Goal: Task Accomplishment & Management: Use online tool/utility

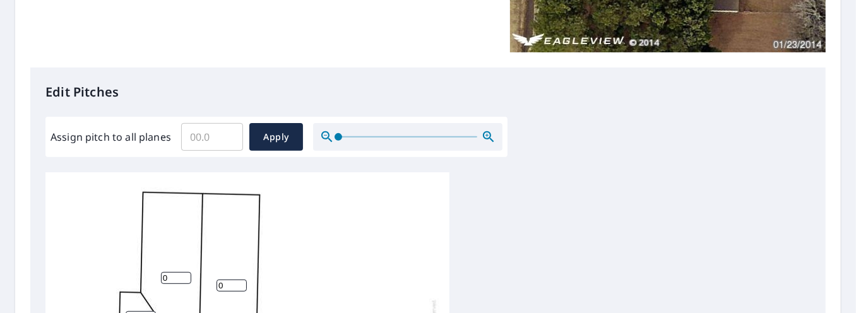
scroll to position [280, 0]
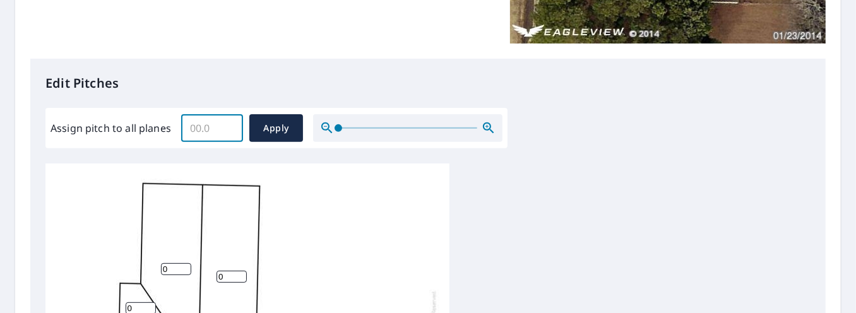
click at [194, 125] on input "Assign pitch to all planes" at bounding box center [212, 127] width 62 height 35
type input "5"
click at [268, 126] on span "Apply" at bounding box center [275, 129] width 33 height 16
type input "5"
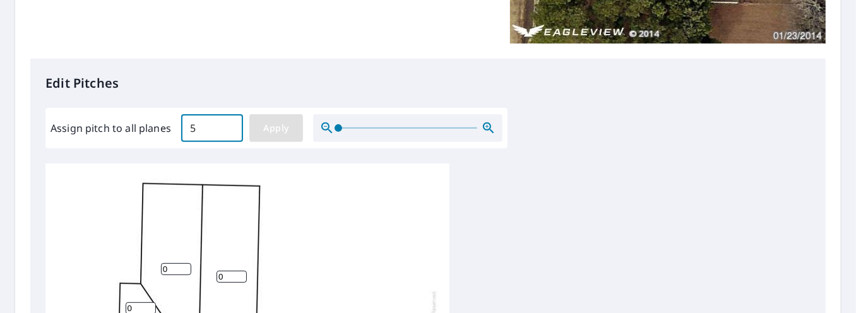
type input "5"
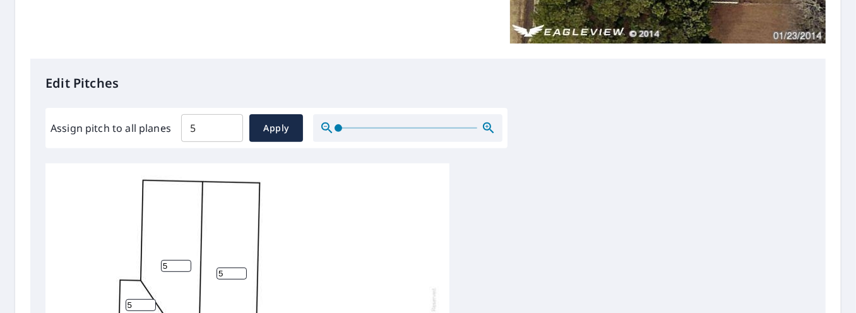
scroll to position [9, 0]
click at [271, 131] on span "Apply" at bounding box center [275, 129] width 33 height 16
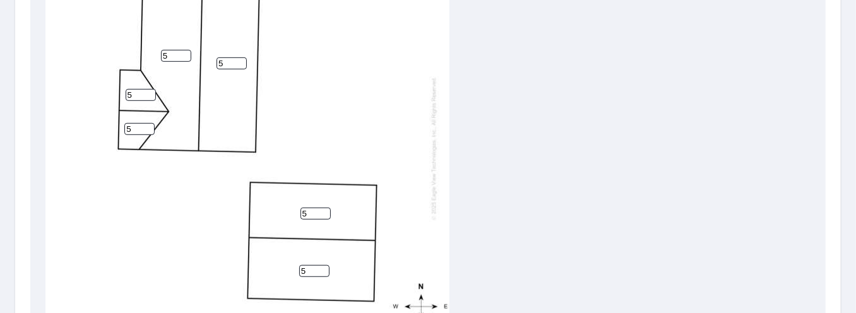
scroll to position [685, 0]
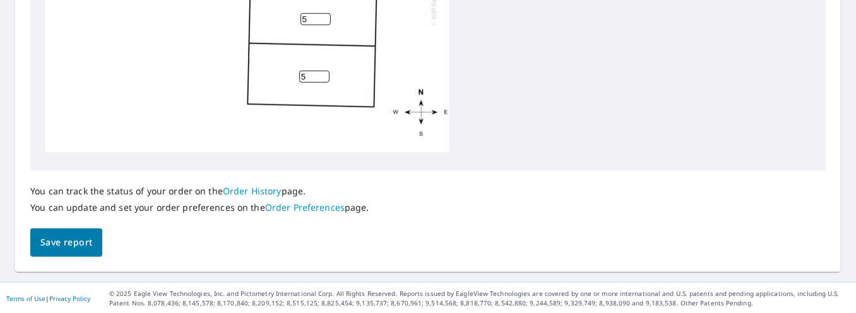
click at [83, 236] on span "Save report" at bounding box center [66, 243] width 52 height 16
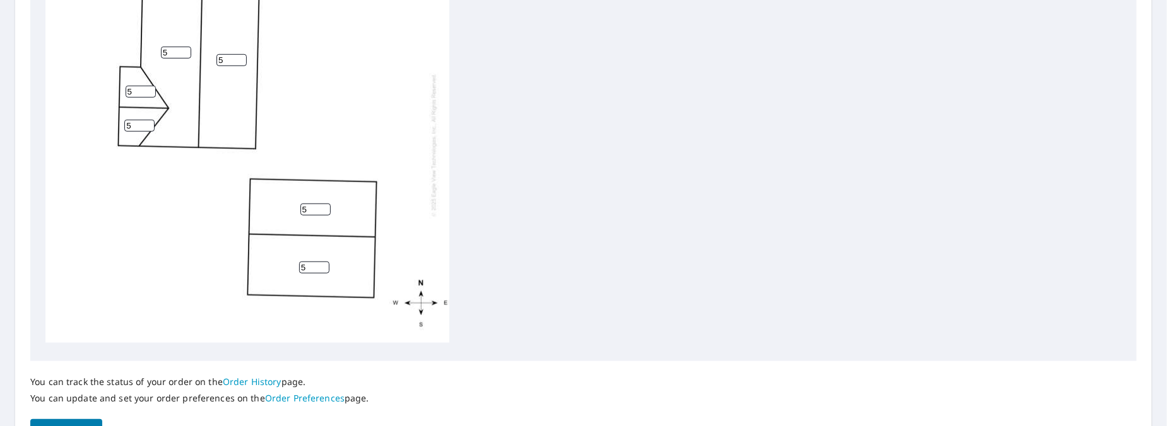
scroll to position [612, 0]
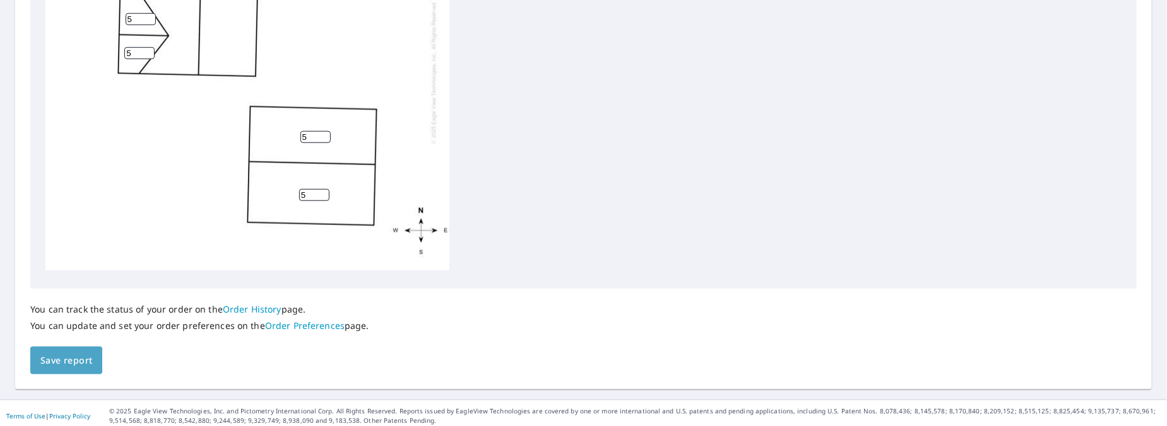
click at [71, 312] on span "Save report" at bounding box center [66, 361] width 52 height 16
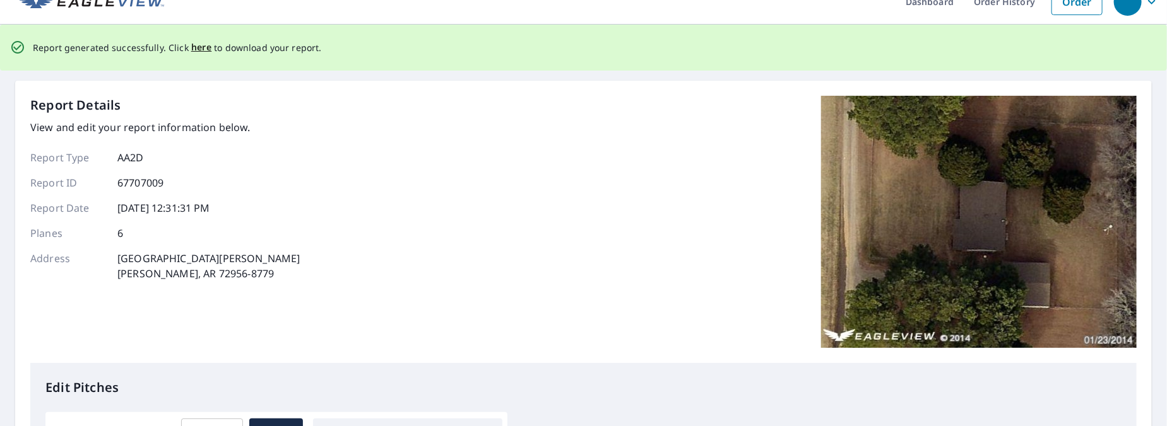
scroll to position [0, 0]
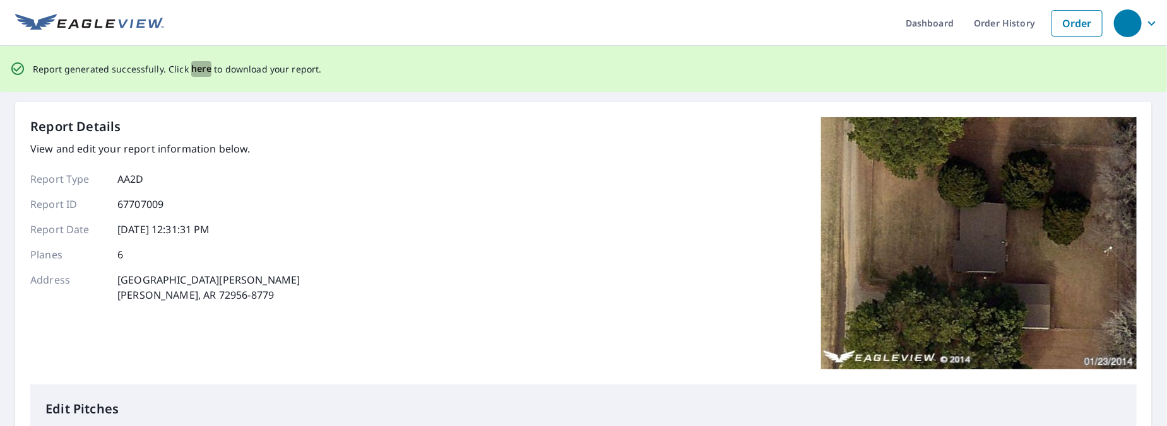
click at [201, 67] on span "here" at bounding box center [201, 69] width 21 height 16
